Goal: Navigation & Orientation: Find specific page/section

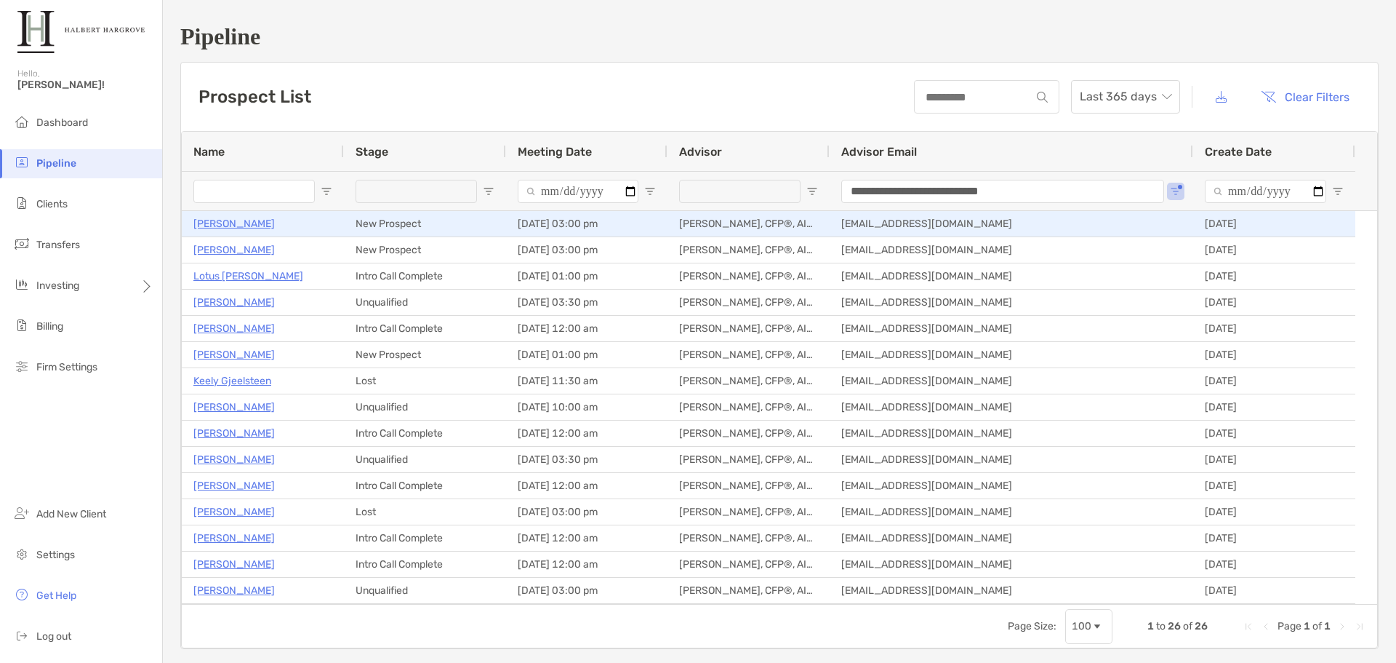
click at [236, 225] on p "[PERSON_NAME]" at bounding box center [233, 224] width 81 height 18
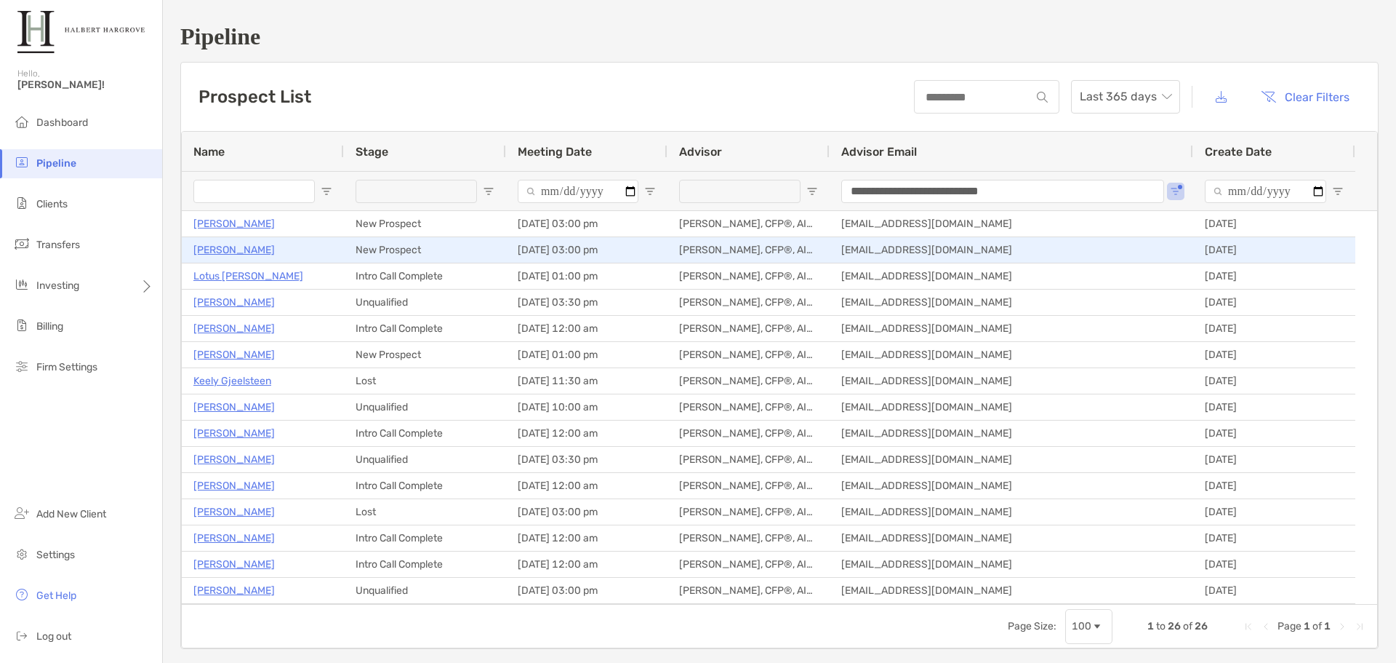
click at [218, 257] on p "[PERSON_NAME]" at bounding box center [233, 250] width 81 height 18
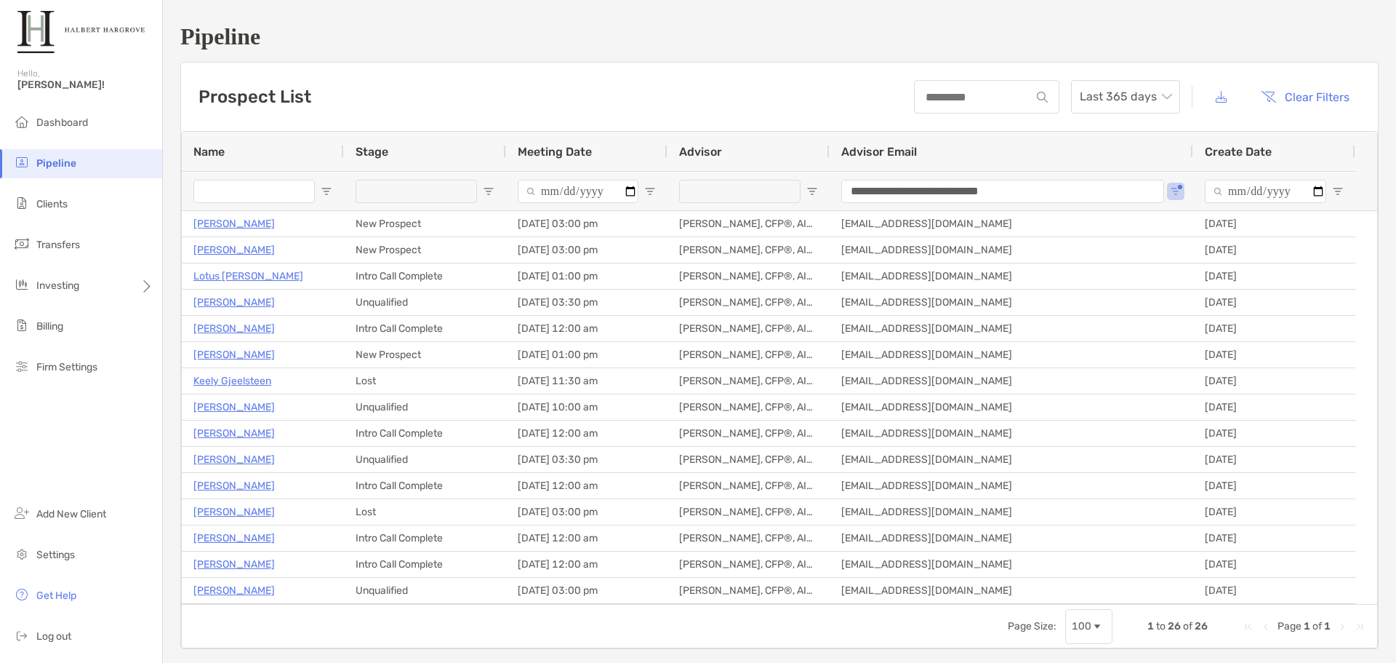
click at [624, 65] on div "Prospect List Last 365 days Clear Filters" at bounding box center [779, 97] width 1197 height 68
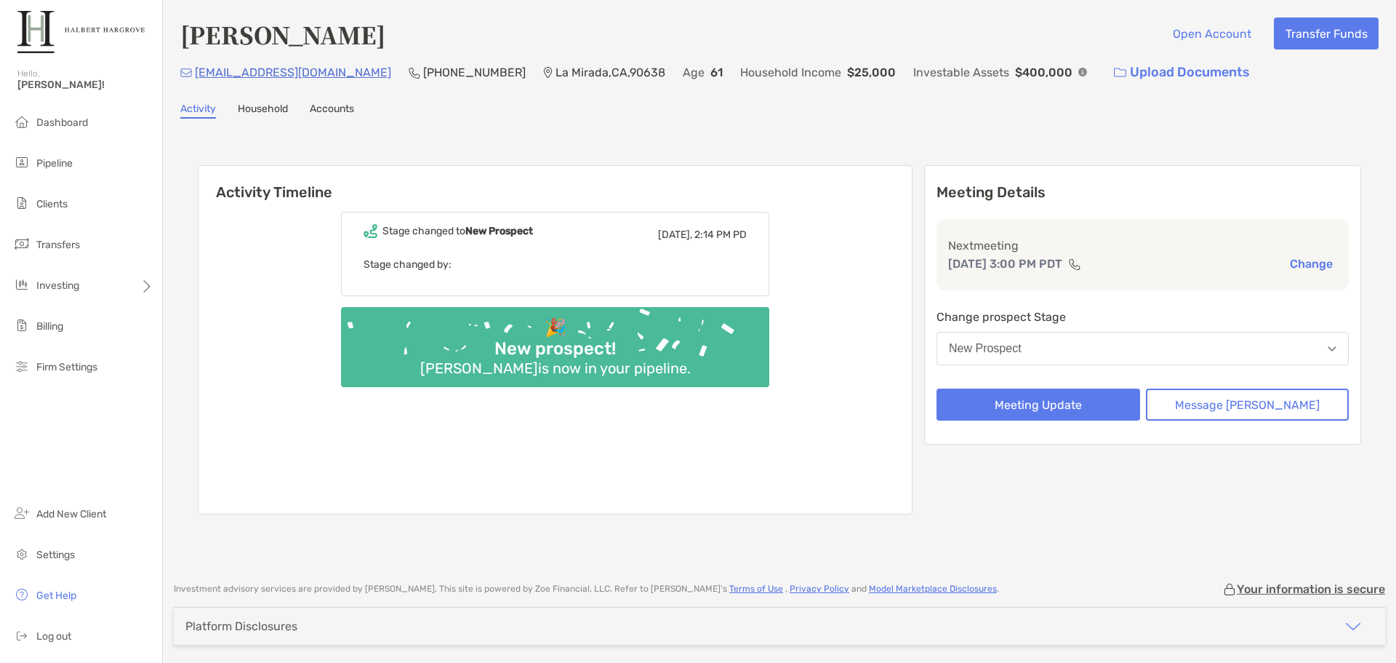
click at [919, 23] on div "Diana Barden Open Account Transfer Funds" at bounding box center [779, 33] width 1198 height 33
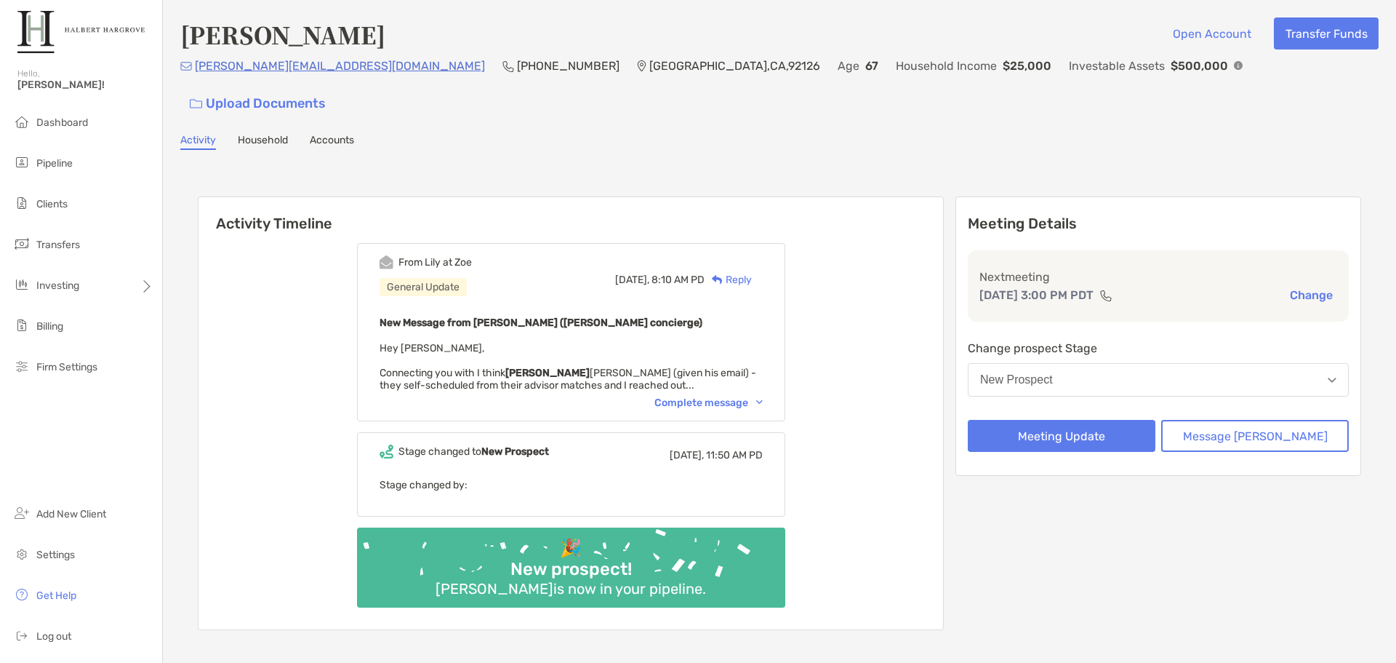
click at [719, 379] on div "From Lily at Zoe General Update Today, 8:10 AM PD Reply New Message from Lily K…" at bounding box center [571, 332] width 428 height 178
click at [721, 396] on div "Complete message" at bounding box center [709, 402] width 108 height 12
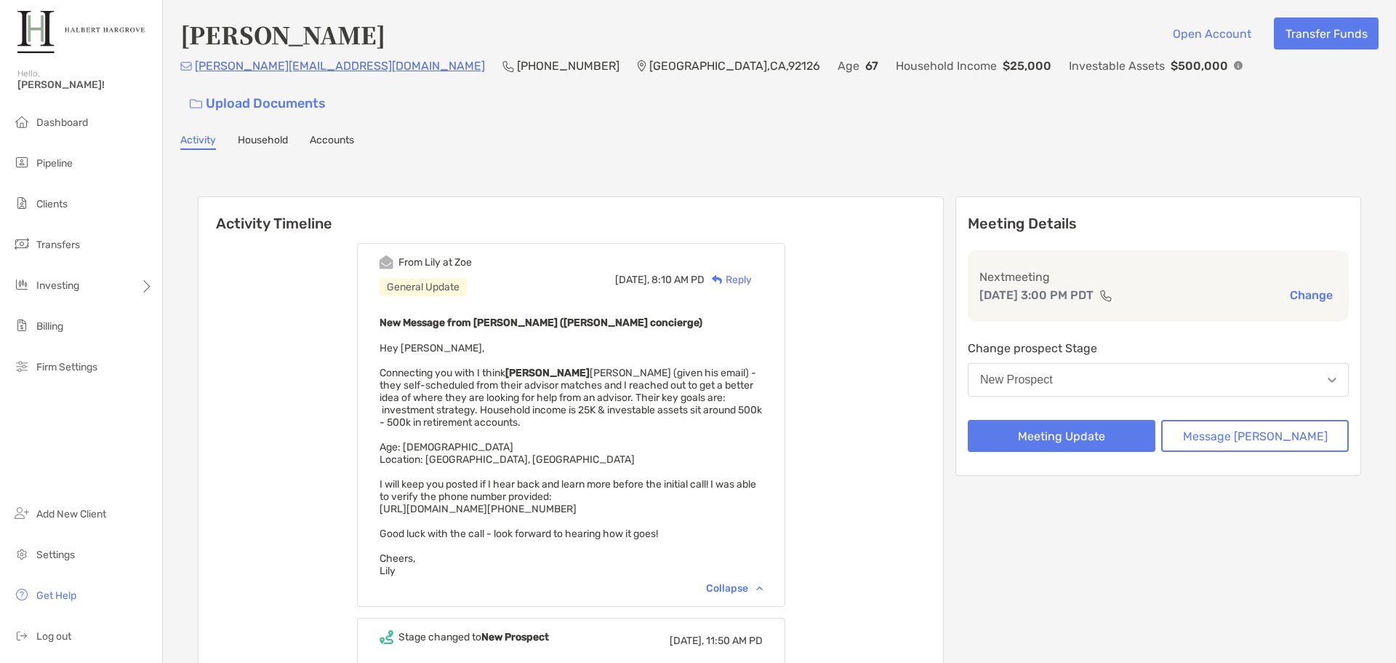
click at [923, 393] on div "From Lily at Zoe General Update Today, 8:10 AM PD Reply New Message from Lily K…" at bounding box center [571, 523] width 745 height 583
drag, startPoint x: 746, startPoint y: 478, endPoint x: 400, endPoint y: 473, distance: 346.2
click at [397, 477] on div "From Lily at Zoe General Update Today, 8:10 AM PD Reply New Message from Lily K…" at bounding box center [571, 425] width 428 height 364
click at [943, 325] on div "From Lily at Zoe General Update Today, 8:10 AM PD Reply New Message from Lily K…" at bounding box center [571, 523] width 745 height 583
click at [719, 182] on div "Activity Timeline From Lily at Zoe General Update Today, 8:10 AM PD Reply New M…" at bounding box center [780, 508] width 1164 height 652
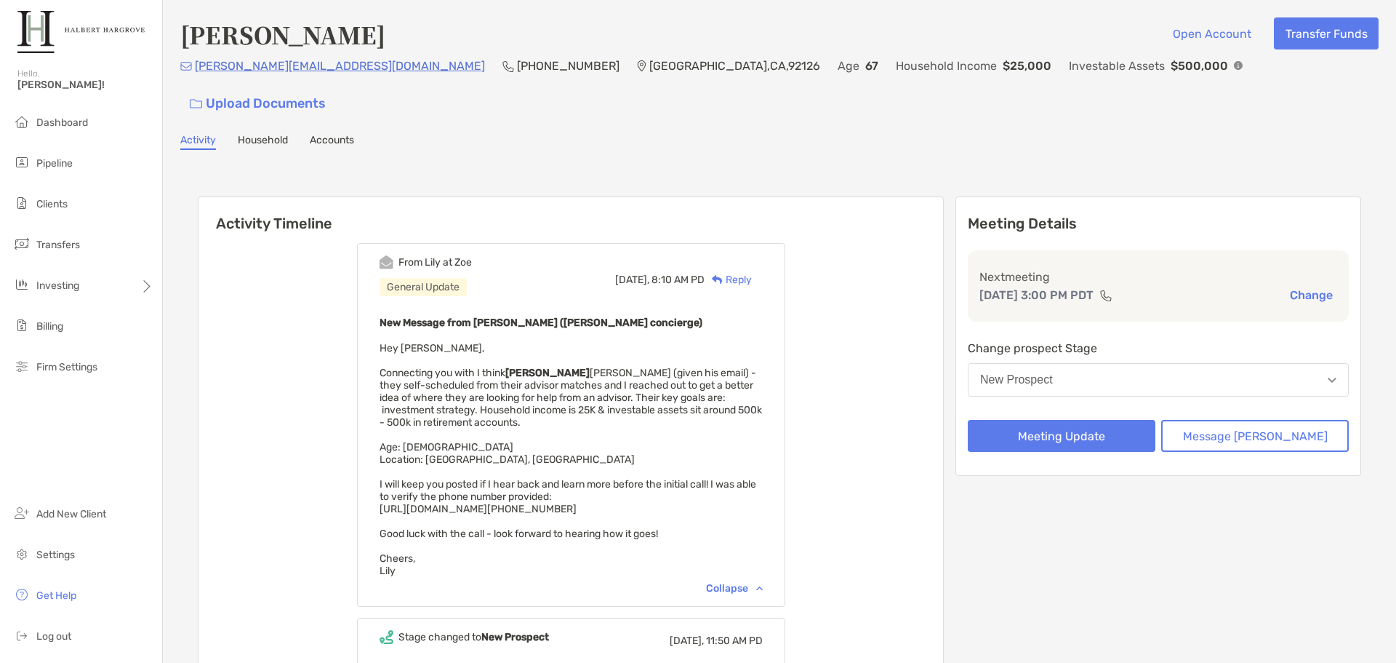
click at [422, 130] on div "Han Han Open Account Transfer Funds paul.han71@yahoo.com (858) 429-8448 San Die…" at bounding box center [779, 434] width 1233 height 868
click at [987, 134] on div "Activity Household Accounts" at bounding box center [779, 142] width 1198 height 16
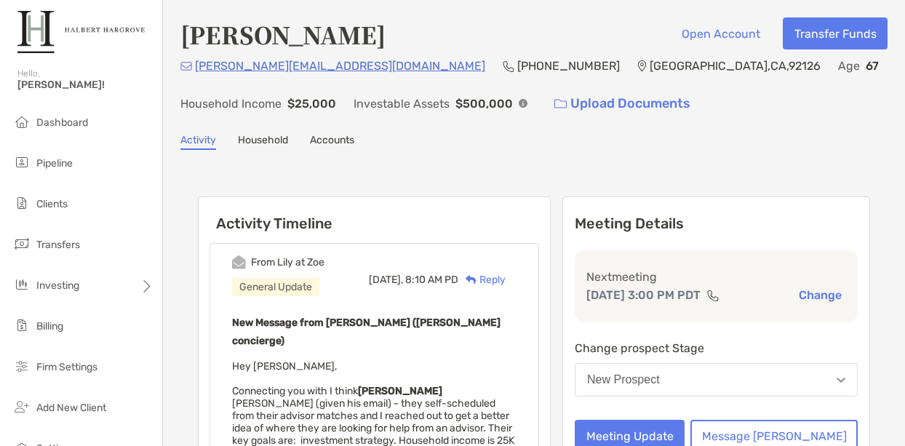
drag, startPoint x: 580, startPoint y: 164, endPoint x: 588, endPoint y: 161, distance: 7.6
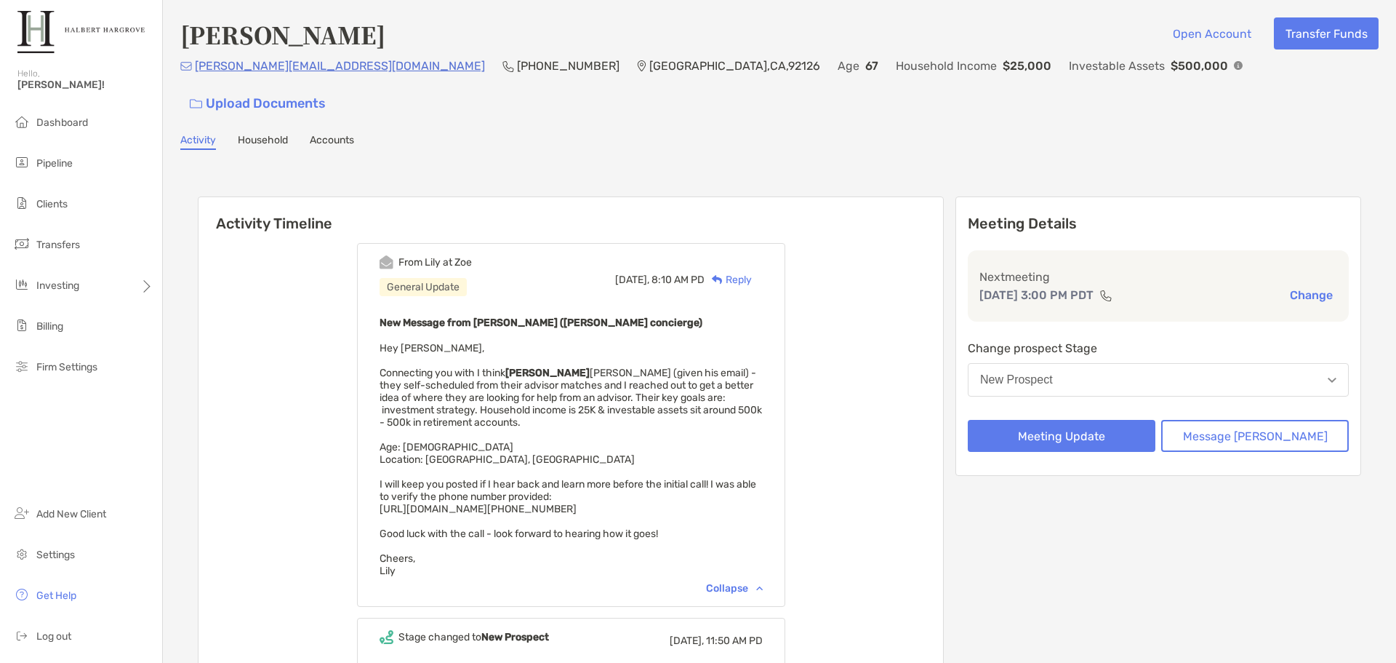
click at [880, 127] on div "Han Han Open Account Transfer Funds paul.han71@yahoo.com (858) 429-8448 San Die…" at bounding box center [779, 434] width 1233 height 868
click at [948, 124] on div "Han Han Open Account Transfer Funds paul.han71@yahoo.com (858) 429-8448 San Die…" at bounding box center [779, 434] width 1233 height 868
click at [953, 123] on div "Han Han Open Account Transfer Funds paul.han71@yahoo.com (858) 429-8448 San Die…" at bounding box center [779, 434] width 1233 height 868
click at [1025, 164] on div "Activity Timeline From Lily at Zoe General Update Today, 8:10 AM PD Reply New M…" at bounding box center [779, 507] width 1198 height 687
click at [824, 197] on h6 "Activity Timeline" at bounding box center [571, 214] width 745 height 35
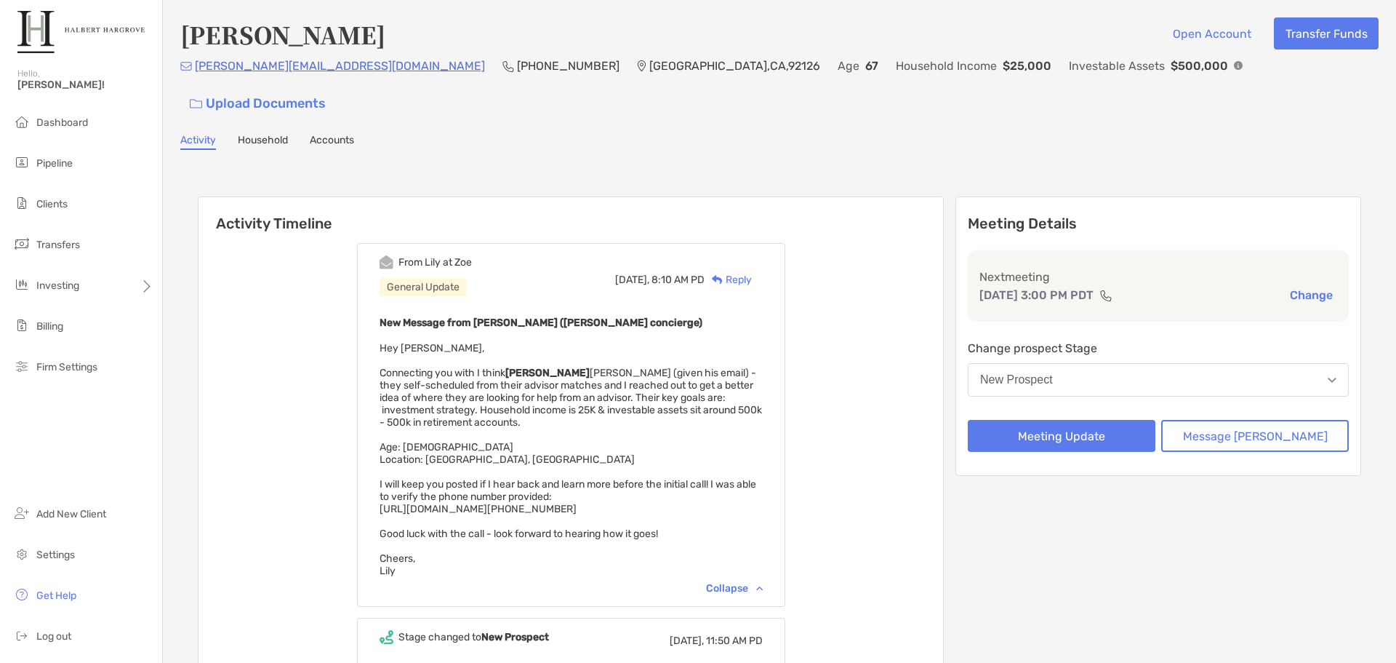
click at [888, 121] on div "Han Han Open Account Transfer Funds paul.han71@yahoo.com (858) 429-8448 San Die…" at bounding box center [779, 434] width 1233 height 868
click at [837, 129] on div "Han Han Open Account Transfer Funds paul.han71@yahoo.com (858) 429-8448 San Die…" at bounding box center [779, 434] width 1233 height 868
click at [889, 134] on div "Activity Household Accounts" at bounding box center [779, 142] width 1198 height 16
click at [966, 131] on div "Han Han Open Account Transfer Funds paul.han71@yahoo.com (858) 429-8448 San Die…" at bounding box center [779, 434] width 1233 height 868
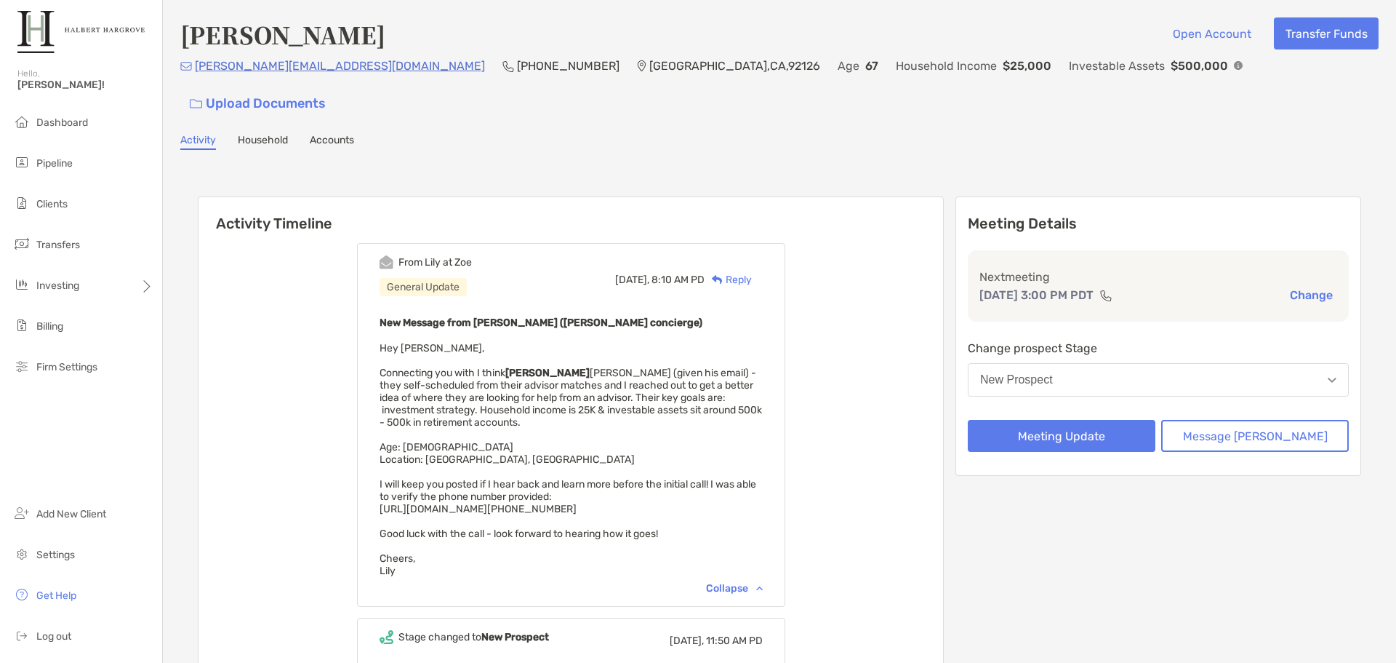
click at [884, 126] on div "Han Han Open Account Transfer Funds paul.han71@yahoo.com (858) 429-8448 San Die…" at bounding box center [779, 434] width 1233 height 868
click at [1238, 128] on div "Han Han Open Account Transfer Funds paul.han71@yahoo.com (858) 429-8448 San Die…" at bounding box center [779, 434] width 1233 height 868
click at [1234, 70] on img at bounding box center [1238, 65] width 9 height 9
click at [975, 164] on div "Activity Timeline From Lily at Zoe General Update Today, 8:10 AM PD Reply New M…" at bounding box center [779, 507] width 1198 height 687
click at [980, 126] on div "Han Han Open Account Transfer Funds paul.han71@yahoo.com (858) 429-8448 San Die…" at bounding box center [779, 434] width 1233 height 868
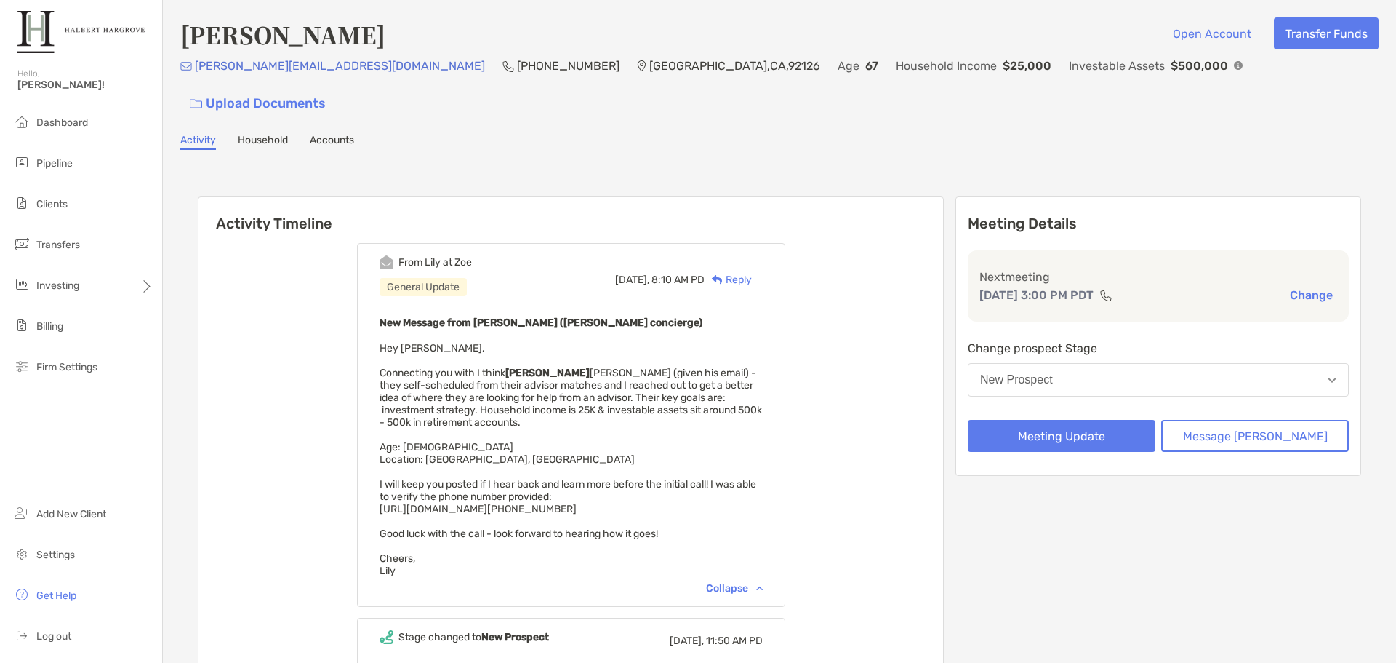
click at [980, 134] on div "Activity Household Accounts" at bounding box center [779, 142] width 1198 height 16
click at [972, 134] on div "Activity Household Accounts" at bounding box center [779, 142] width 1198 height 16
click at [1277, 128] on div "Han Han Open Account Transfer Funds paul.han71@yahoo.com (858) 429-8448 San Die…" at bounding box center [779, 434] width 1233 height 868
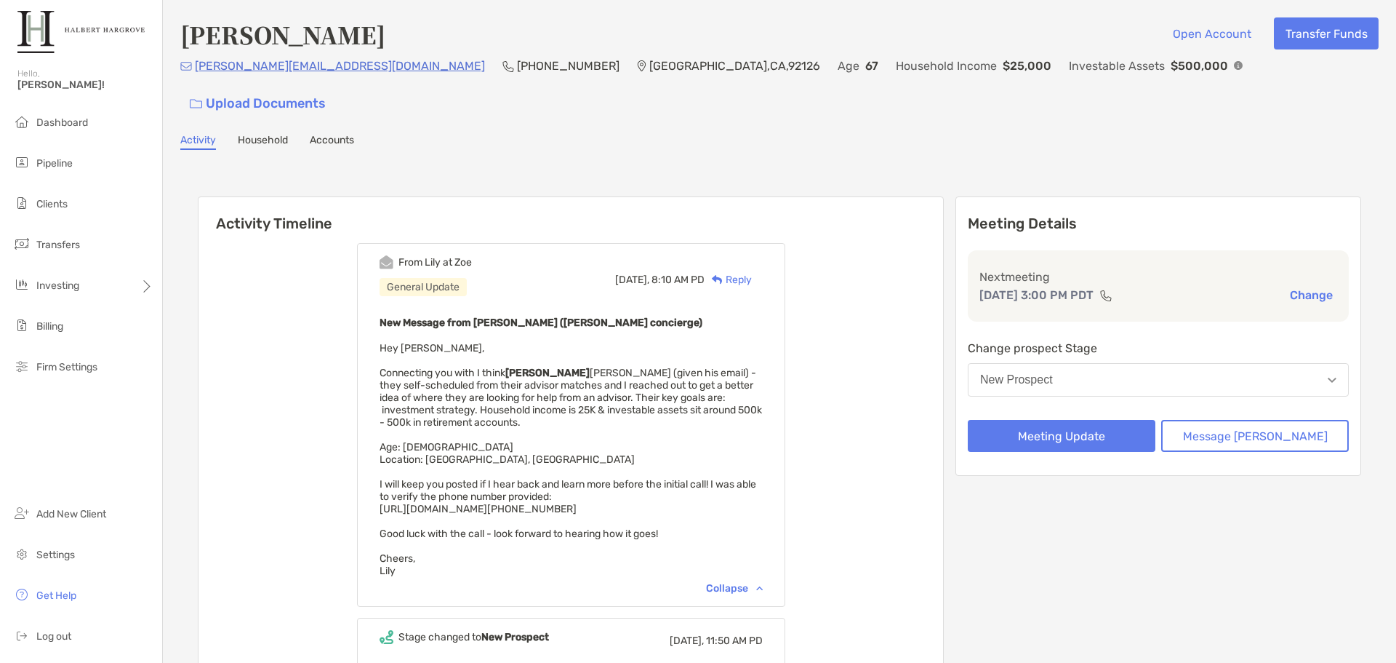
click at [1277, 128] on div "Han Han Open Account Transfer Funds paul.han71@yahoo.com (858) 429-8448 San Die…" at bounding box center [779, 434] width 1233 height 868
click at [773, 164] on div "Activity Timeline From Lily at Zoe General Update Today, 8:10 AM PD Reply New M…" at bounding box center [779, 507] width 1198 height 687
click at [847, 164] on div "Activity Timeline From Lily at Zoe General Update Today, 8:10 AM PD Reply New M…" at bounding box center [779, 507] width 1198 height 687
click at [865, 182] on div "Activity Timeline From Lily at Zoe General Update Today, 8:10 AM PD Reply New M…" at bounding box center [780, 508] width 1164 height 652
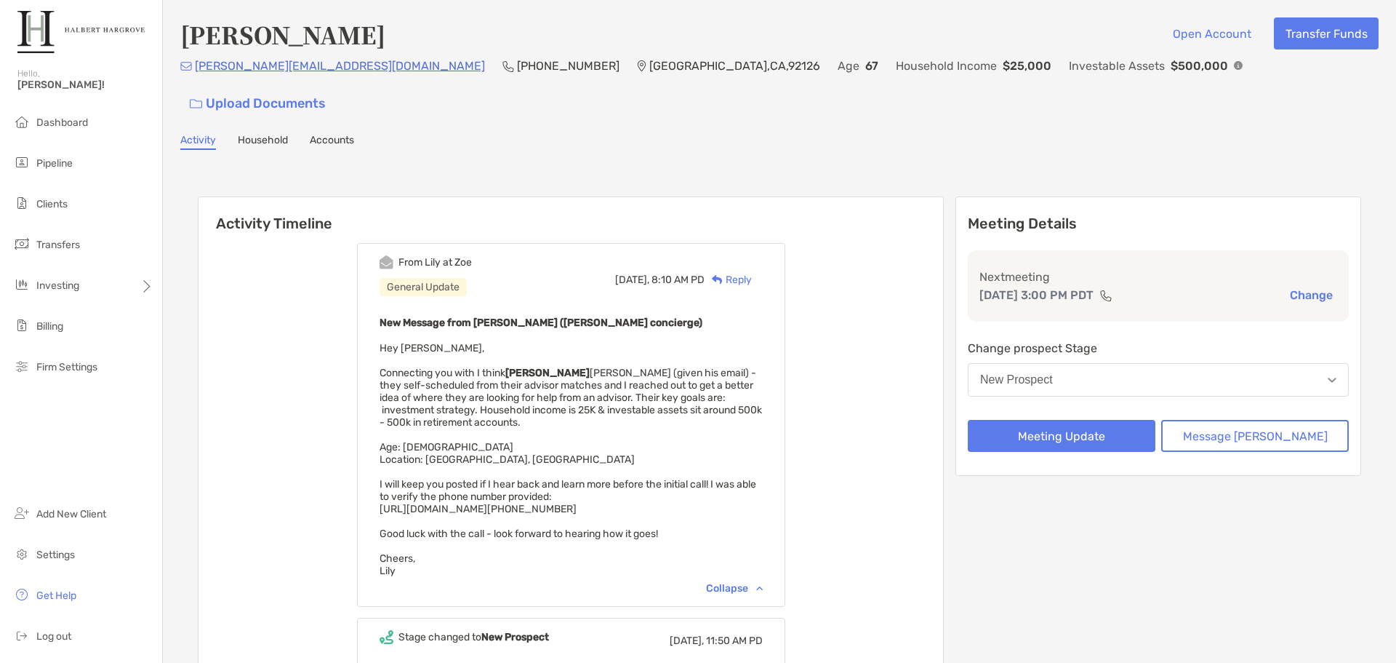
click at [876, 164] on div "Activity Timeline From Lily at Zoe General Update Today, 8:10 AM PD Reply New M…" at bounding box center [779, 507] width 1198 height 687
click at [877, 164] on div "Activity Timeline From Lily at Zoe General Update Today, 8:10 AM PD Reply New M…" at bounding box center [779, 507] width 1198 height 687
click at [980, 182] on div "Activity Timeline From Lily at Zoe General Update Today, 8:10 AM PD Reply New M…" at bounding box center [780, 508] width 1164 height 652
click at [1152, 129] on div "Han Han Open Account Transfer Funds paul.han71@yahoo.com (858) 429-8448 San Die…" at bounding box center [779, 434] width 1233 height 868
click at [932, 164] on div "Activity Timeline From Lily at Zoe General Update Today, 8:10 AM PD Reply New M…" at bounding box center [779, 507] width 1198 height 687
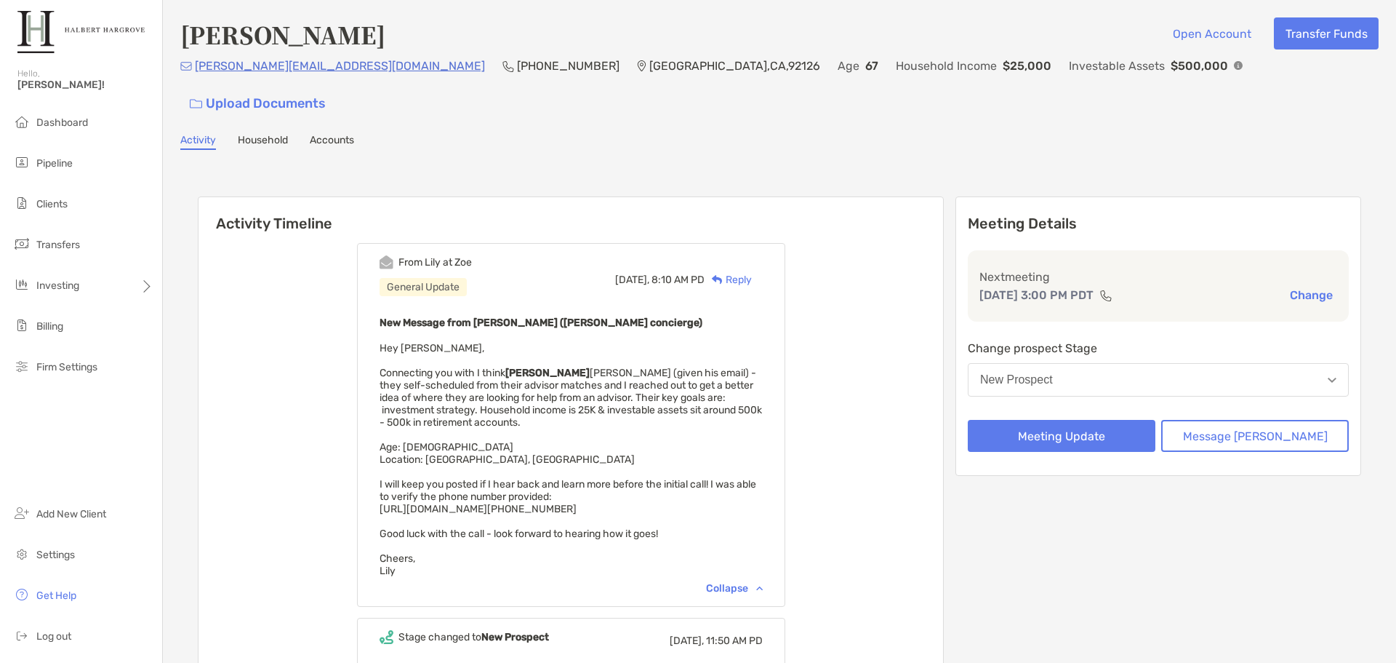
click at [941, 164] on div "Activity Timeline From Lily at Zoe General Update Today, 8:10 AM PD Reply New M…" at bounding box center [779, 507] width 1198 height 687
click at [923, 126] on div "Han Han Open Account Transfer Funds paul.han71@yahoo.com (858) 429-8448 San Die…" at bounding box center [779, 434] width 1233 height 868
click at [1189, 121] on div "Han Han Open Account Transfer Funds paul.han71@yahoo.com (858) 429-8448 San Die…" at bounding box center [779, 434] width 1233 height 868
click at [1032, 164] on div "Activity Timeline From Lily at Zoe General Update Today, 8:10 AM PD Reply New M…" at bounding box center [779, 507] width 1198 height 687
click at [865, 125] on div "Han Han Open Account Transfer Funds paul.han71@yahoo.com (858) 429-8448 San Die…" at bounding box center [779, 434] width 1233 height 868
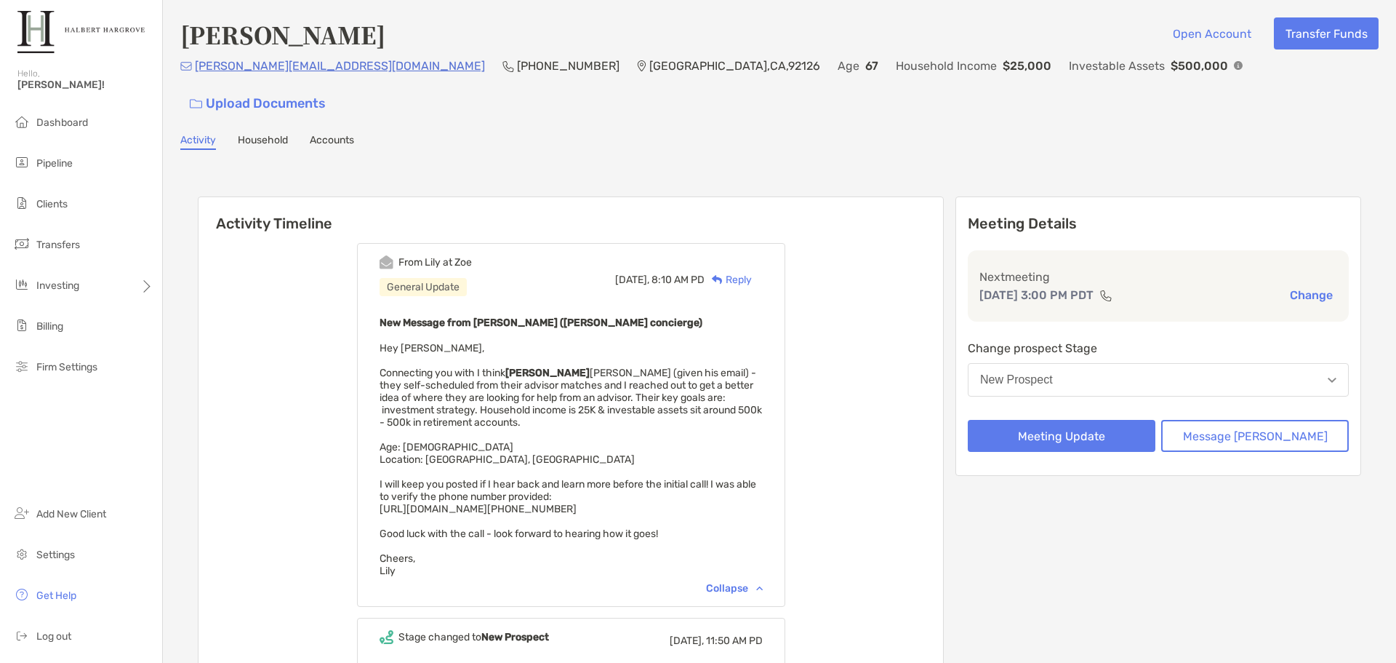
click at [860, 134] on div "Activity Household Accounts" at bounding box center [779, 142] width 1198 height 16
click at [645, 124] on div "Han Han Open Account Transfer Funds paul.han71@yahoo.com (858) 429-8448 San Die…" at bounding box center [779, 434] width 1233 height 868
